Goal: Navigation & Orientation: Understand site structure

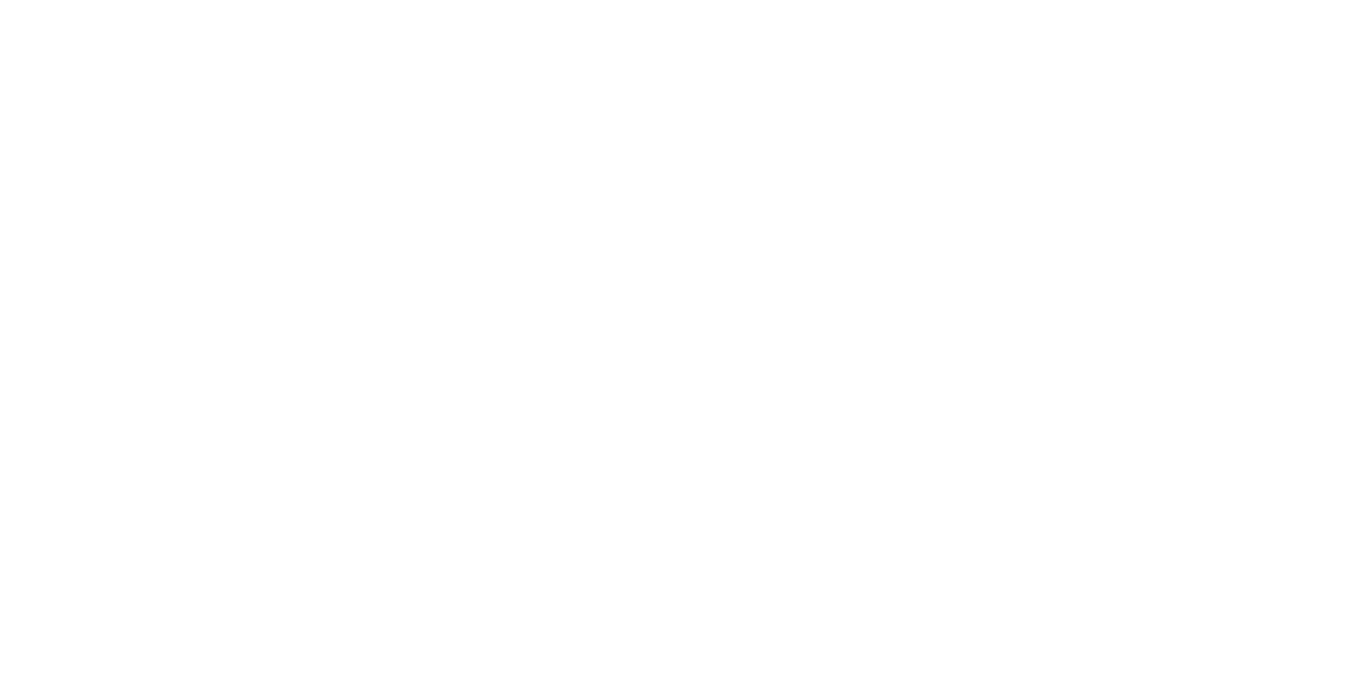
click at [802, 4] on html at bounding box center [683, 2] width 1367 height 4
click at [262, 4] on html at bounding box center [683, 2] width 1367 height 4
